Goal: Answer question/provide support: Answer question/provide support

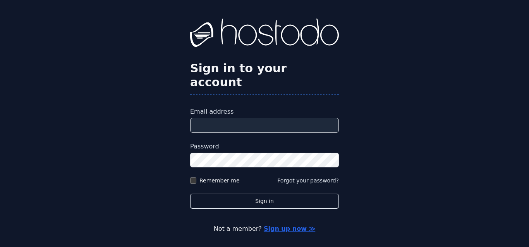
click at [234, 118] on input "Email address" at bounding box center [264, 125] width 149 height 15
type input "**********"
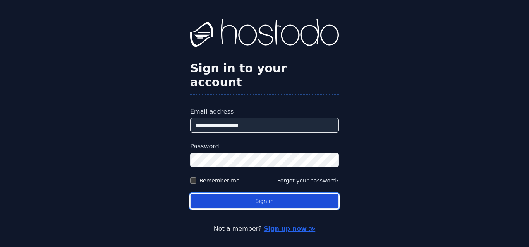
click at [262, 196] on button "Sign in" at bounding box center [264, 201] width 149 height 15
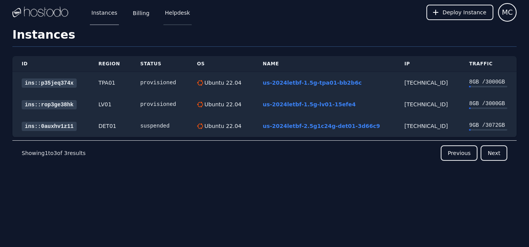
click at [172, 14] on link "Helpdesk" at bounding box center [177, 13] width 28 height 26
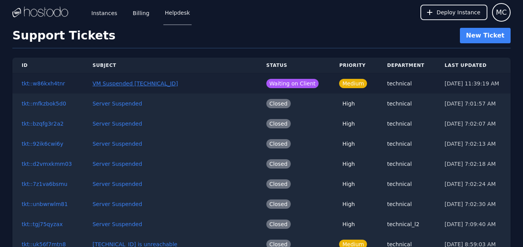
click at [162, 82] on link "VM Suspended [TECHNICAL_ID]" at bounding box center [136, 84] width 86 height 6
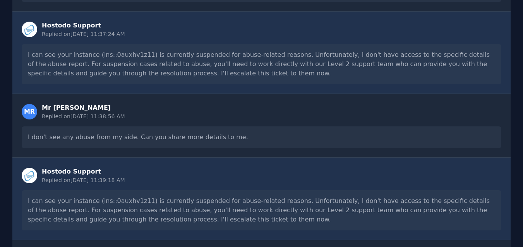
scroll to position [158, 0]
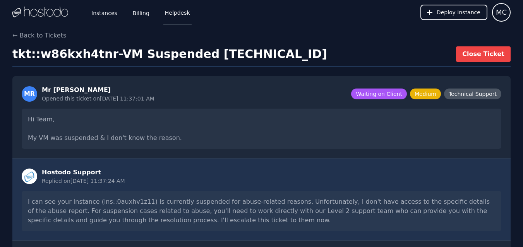
click at [167, 20] on link "Helpdesk" at bounding box center [177, 13] width 28 height 26
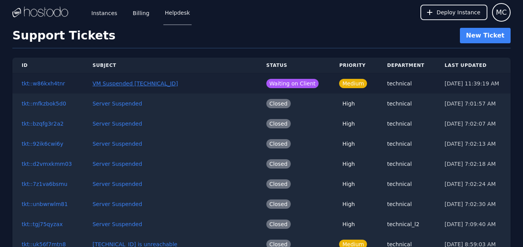
click at [146, 84] on link "VM Suspended [TECHNICAL_ID]" at bounding box center [136, 84] width 86 height 6
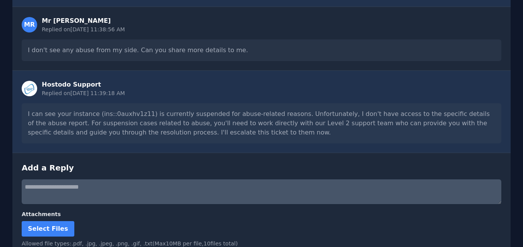
scroll to position [266, 0]
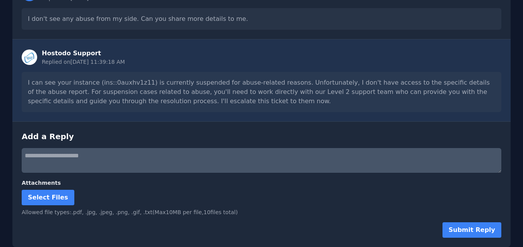
click at [271, 164] on textarea at bounding box center [262, 160] width 480 height 25
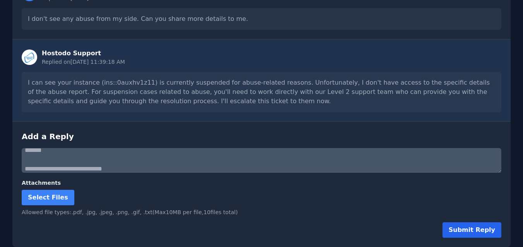
type textarea "**********"
click at [471, 225] on button "Submit Reply" at bounding box center [472, 230] width 59 height 15
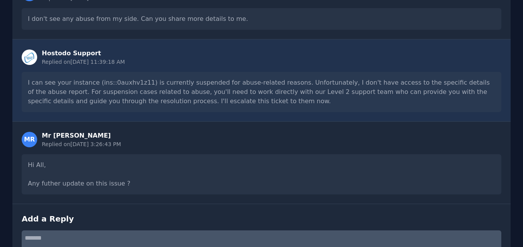
scroll to position [266, 0]
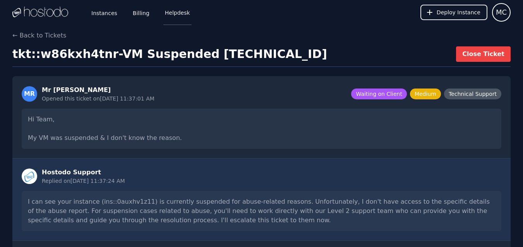
click at [165, 20] on link "Helpdesk" at bounding box center [177, 13] width 28 height 26
